Goal: Task Accomplishment & Management: Complete application form

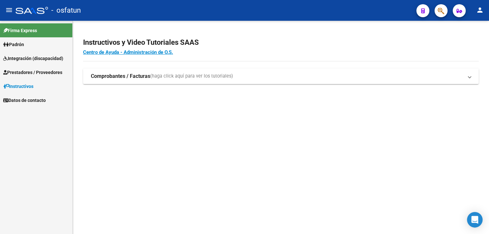
click at [20, 73] on span "Prestadores / Proveedores" at bounding box center [32, 72] width 59 height 7
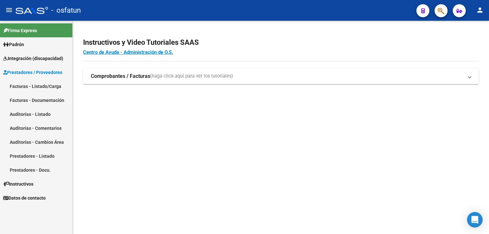
click at [39, 87] on link "Facturas - Listado/Carga" at bounding box center [36, 86] width 72 height 14
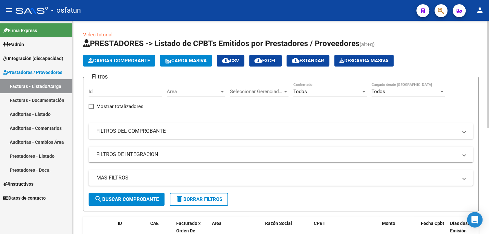
click at [122, 130] on mat-panel-title "FILTROS DEL COMPROBANTE" at bounding box center [276, 131] width 361 height 7
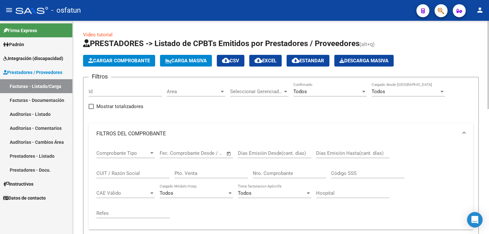
click at [124, 177] on div "CUIT / Razón Social" at bounding box center [132, 171] width 73 height 14
click at [127, 172] on input "CUIT / Razón Social" at bounding box center [132, 173] width 73 height 6
paste input "27463056574"
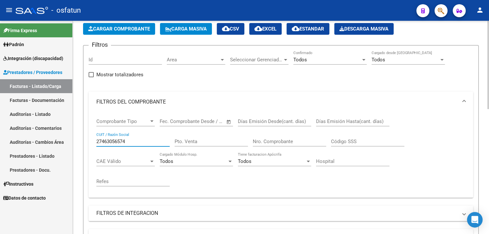
scroll to position [97, 0]
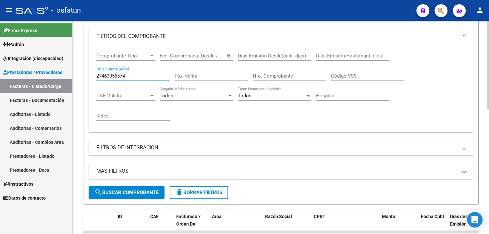
type input "27463056574"
click at [135, 191] on span "search Buscar Comprobante" at bounding box center [126, 193] width 64 height 6
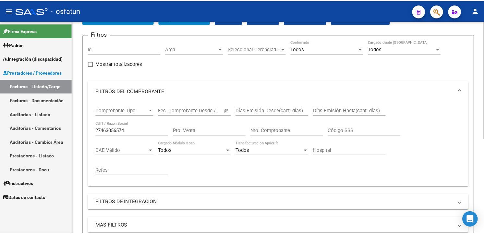
scroll to position [0, 0]
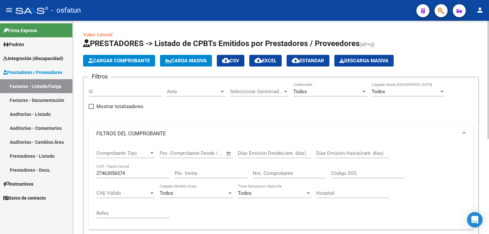
click at [113, 63] on span "Cargar Comprobante" at bounding box center [119, 61] width 62 height 6
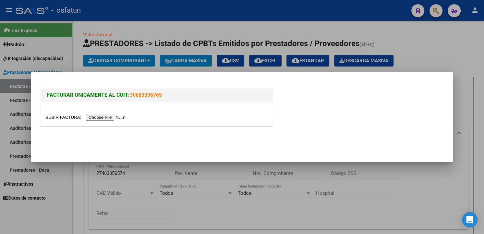
click at [112, 121] on input "file" at bounding box center [86, 117] width 82 height 7
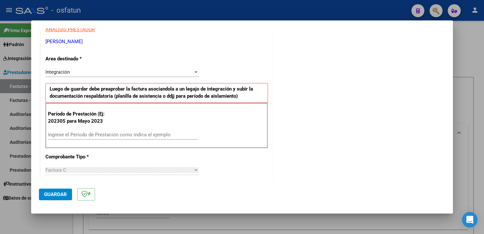
scroll to position [130, 0]
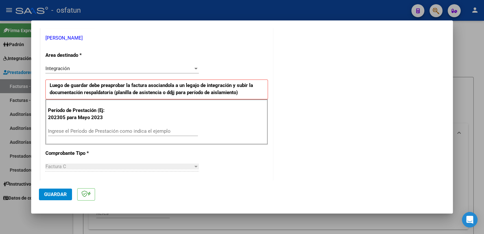
click at [102, 129] on input "Ingrese el Período de Prestación como indica el ejemplo" at bounding box center [123, 131] width 150 height 6
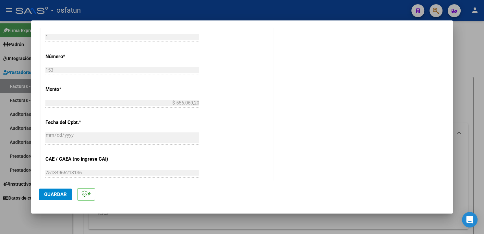
scroll to position [418, 0]
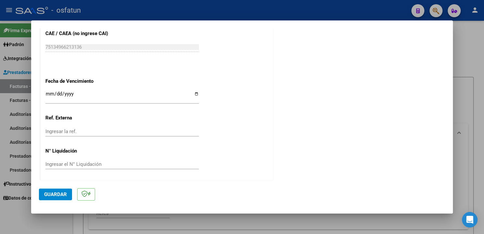
type input "202502"
click at [65, 194] on span "Guardar" at bounding box center [55, 195] width 23 height 6
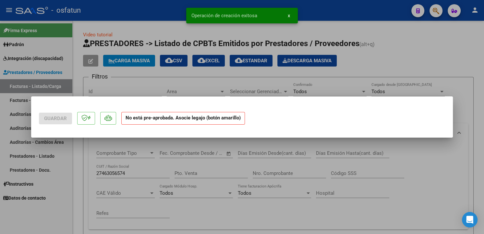
scroll to position [0, 0]
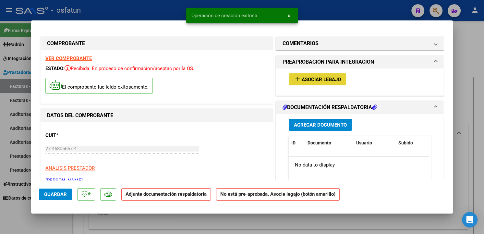
click at [327, 76] on span "add Asociar Legajo" at bounding box center [317, 79] width 47 height 6
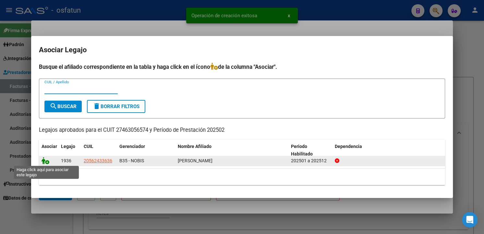
click at [46, 161] on icon at bounding box center [46, 160] width 8 height 7
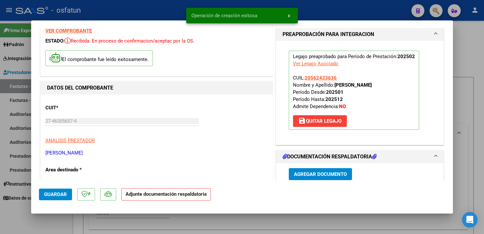
scroll to position [65, 0]
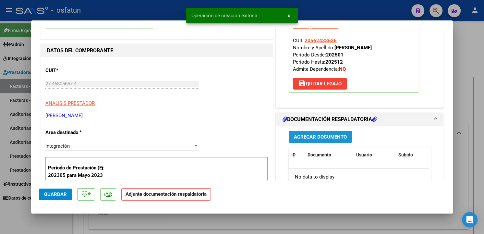
click at [319, 139] on span "Agregar Documento" at bounding box center [320, 137] width 53 height 6
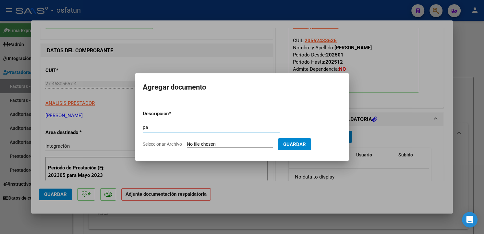
type input "pa"
click at [260, 143] on input "Seleccionar Archivo" at bounding box center [230, 145] width 86 height 6
type input "C:\fakepath\Planilla de asistencia (4).pdf"
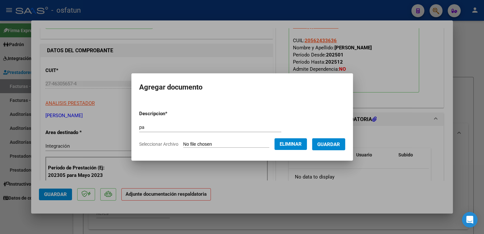
click at [331, 143] on span "Guardar" at bounding box center [329, 145] width 23 height 6
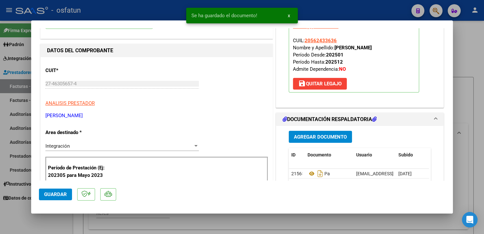
click at [469, 97] on div at bounding box center [242, 117] width 484 height 234
type input "$ 0,00"
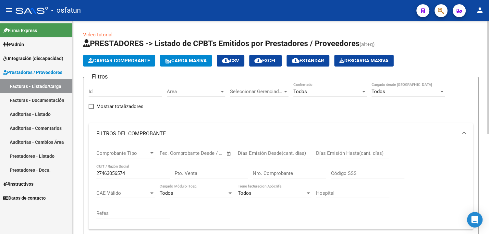
click at [116, 62] on span "Cargar Comprobante" at bounding box center [119, 61] width 62 height 6
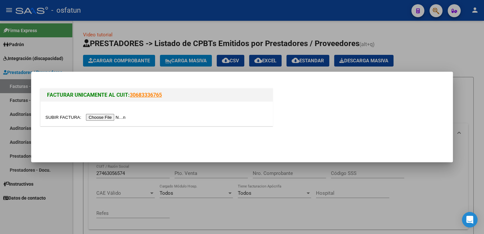
click at [106, 117] on input "file" at bounding box center [86, 117] width 82 height 7
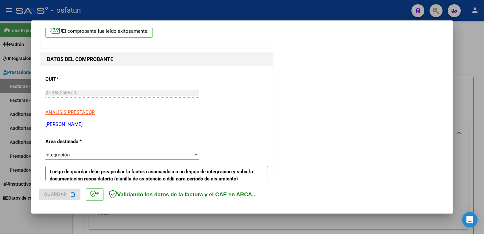
scroll to position [97, 0]
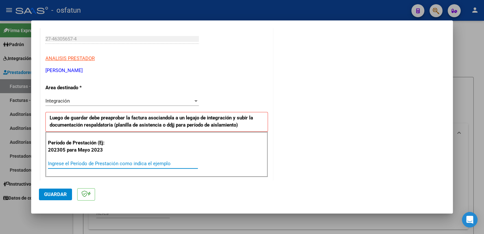
click at [99, 161] on input "Ingrese el Período de Prestación como indica el ejemplo" at bounding box center [123, 164] width 150 height 6
type input "202503"
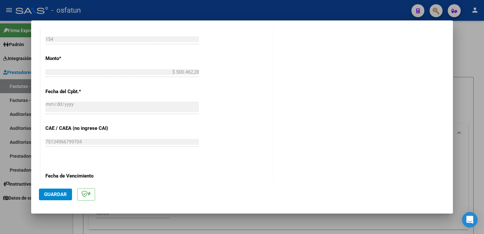
scroll to position [325, 0]
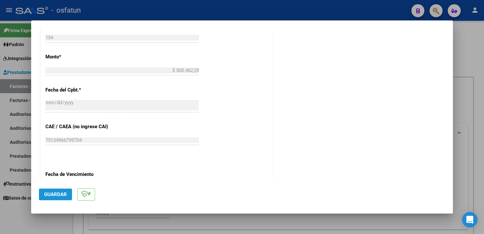
drag, startPoint x: 62, startPoint y: 191, endPoint x: 317, endPoint y: 125, distance: 263.0
click at [66, 190] on button "Guardar" at bounding box center [55, 195] width 33 height 12
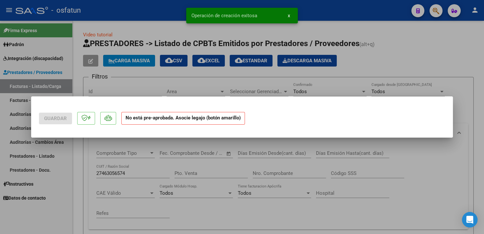
scroll to position [0, 0]
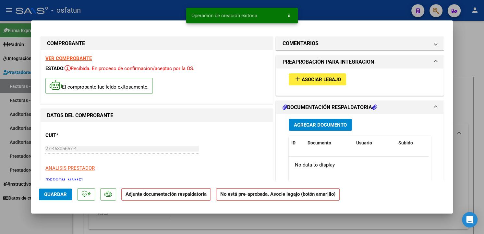
click at [316, 79] on span "Asociar Legajo" at bounding box center [321, 80] width 39 height 6
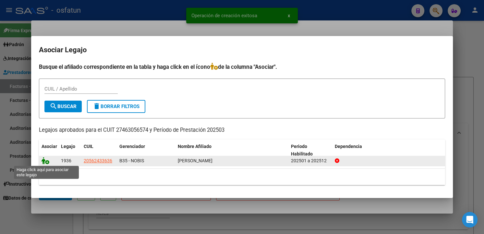
click at [44, 162] on icon at bounding box center [46, 160] width 8 height 7
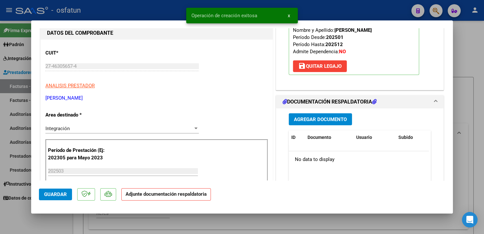
scroll to position [97, 0]
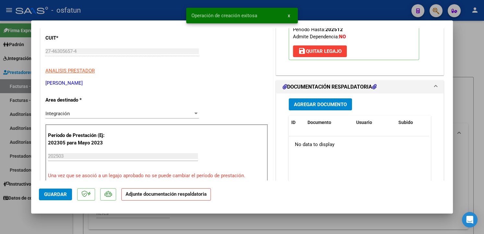
click at [333, 106] on span "Agregar Documento" at bounding box center [320, 105] width 53 height 6
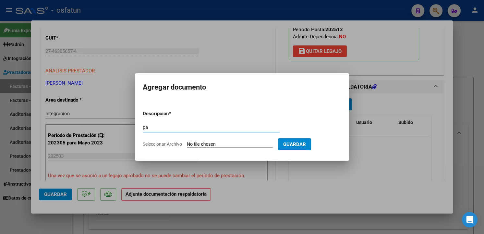
type input "pa"
click at [242, 146] on input "Seleccionar Archivo" at bounding box center [230, 145] width 86 height 6
type input "C:\fakepath\“PA” - OSFATUN -AOlguin - 03.25 - 154 (1).pdf"
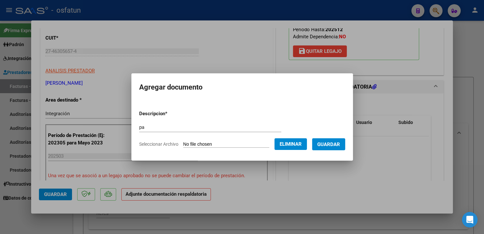
click at [334, 143] on span "Guardar" at bounding box center [329, 145] width 23 height 6
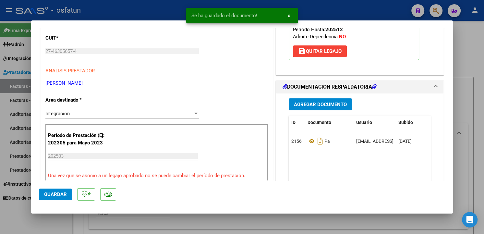
click at [477, 99] on div at bounding box center [242, 117] width 484 height 234
type input "$ 0,00"
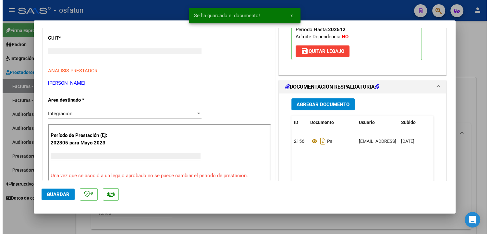
scroll to position [78, 0]
